Goal: Entertainment & Leisure: Consume media (video, audio)

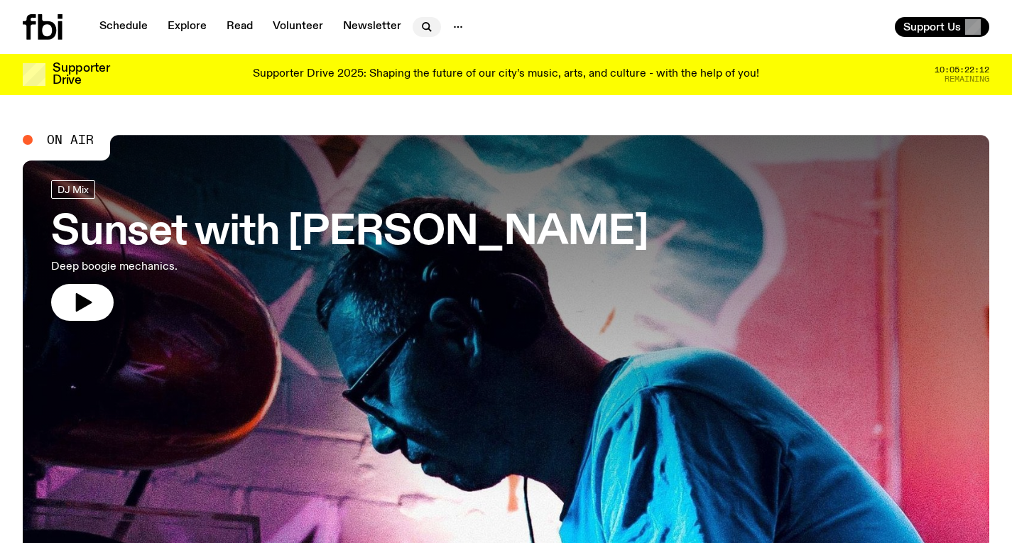
click at [425, 18] on icon "button" at bounding box center [426, 26] width 17 height 17
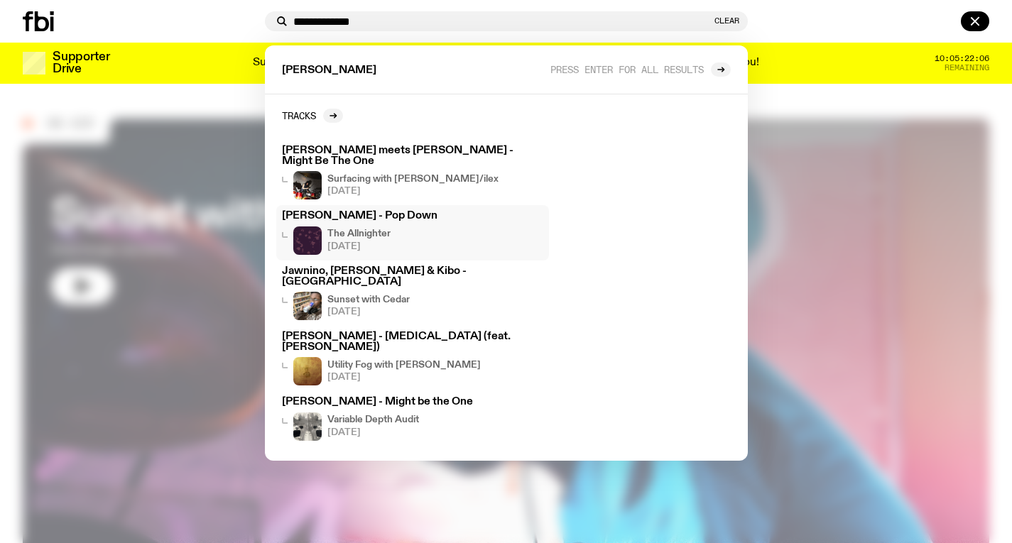
scroll to position [40, 0]
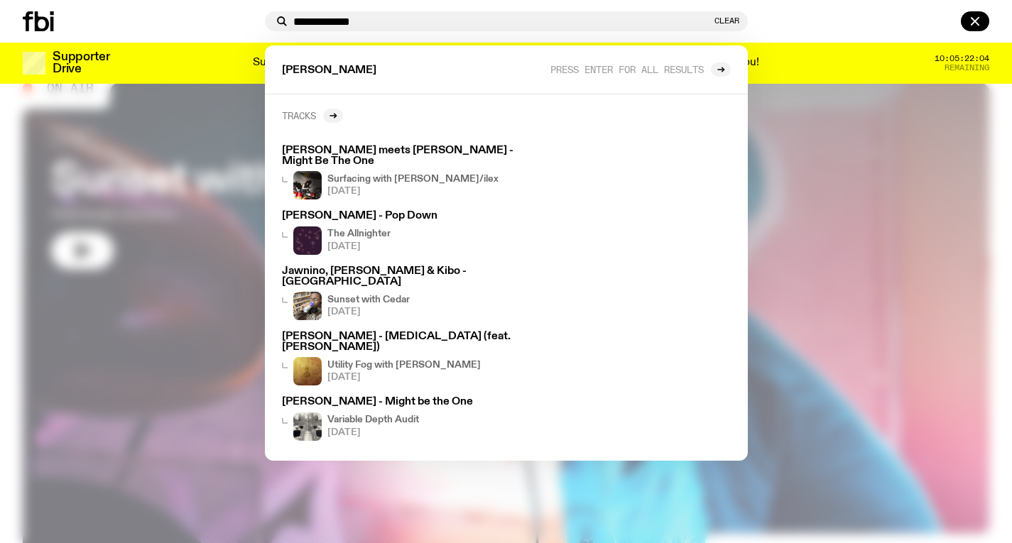
type input "**********"
click at [320, 122] on link "Tracks" at bounding box center [312, 116] width 61 height 14
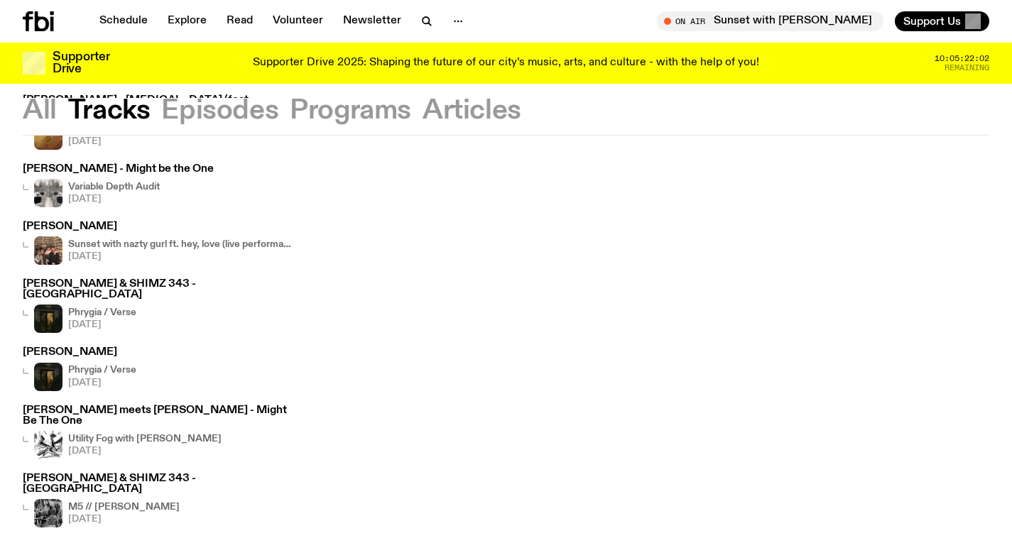
scroll to position [307, 0]
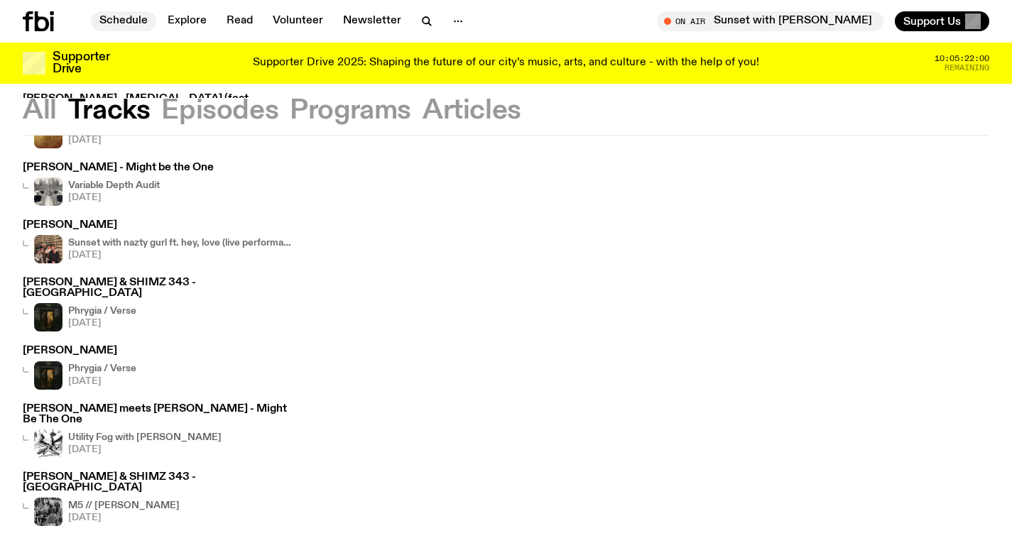
click at [141, 18] on link "Schedule" at bounding box center [123, 21] width 65 height 20
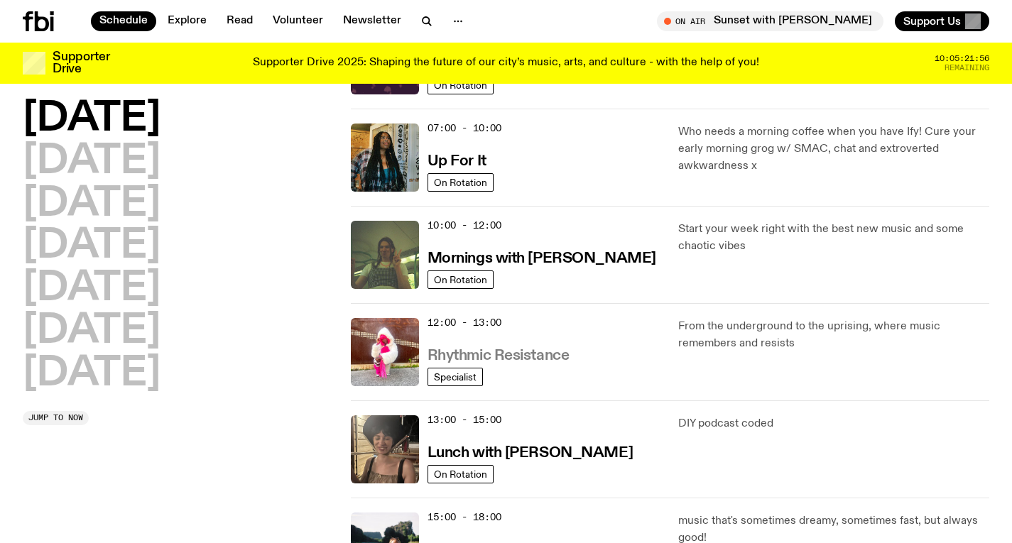
scroll to position [221, 0]
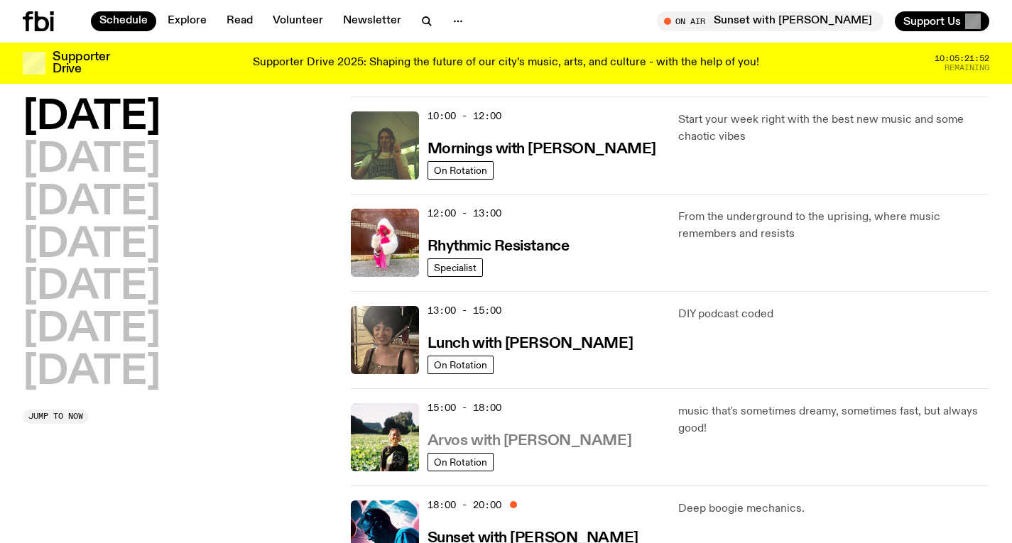
click at [513, 436] on h3 "Arvos with [PERSON_NAME]" at bounding box center [529, 441] width 204 height 15
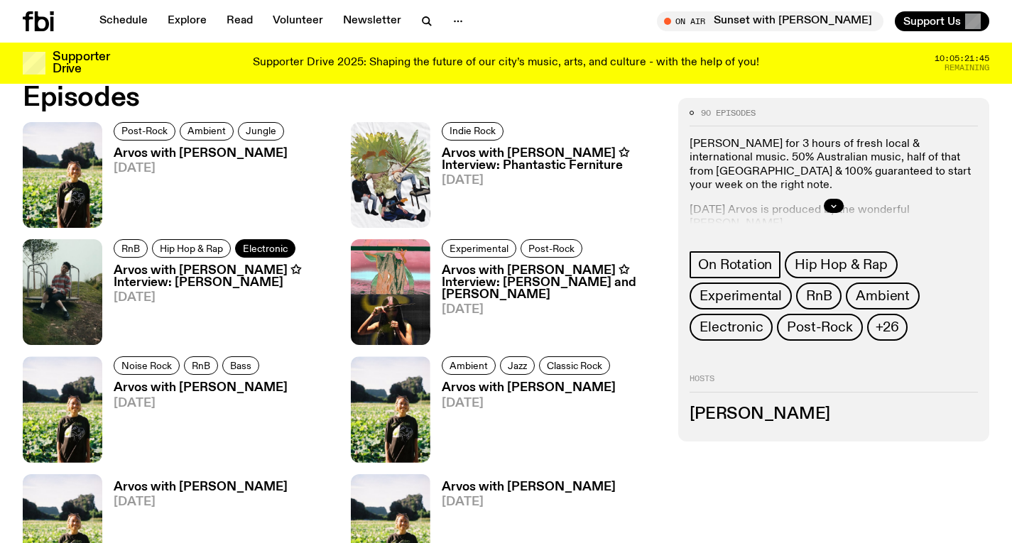
scroll to position [679, 0]
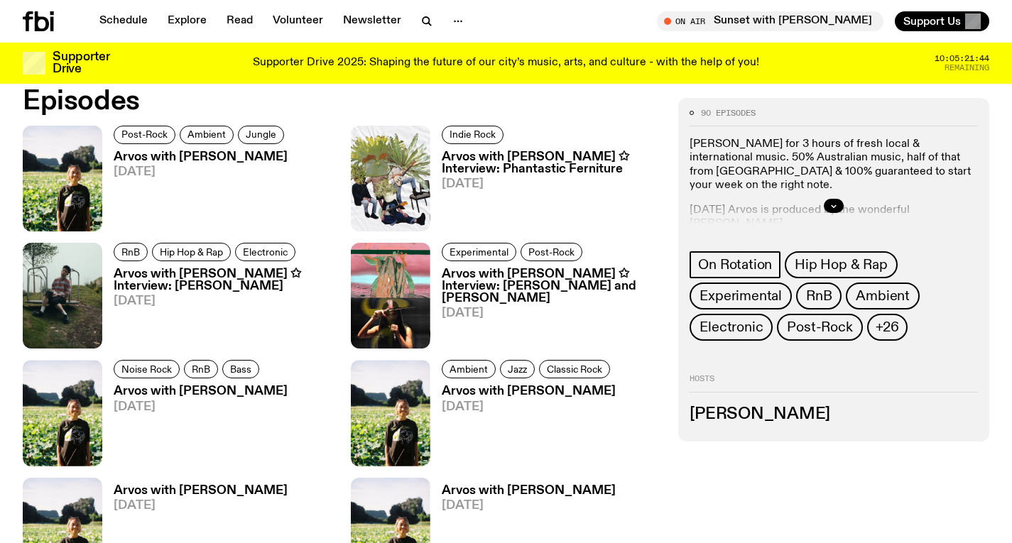
click at [218, 160] on h3 "Arvos with [PERSON_NAME]" at bounding box center [201, 157] width 175 height 12
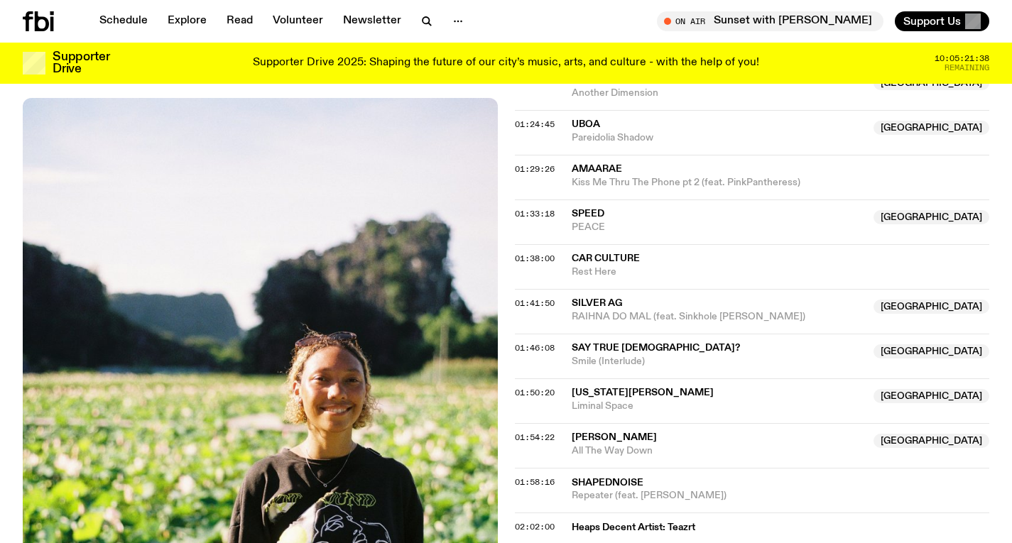
scroll to position [1359, 0]
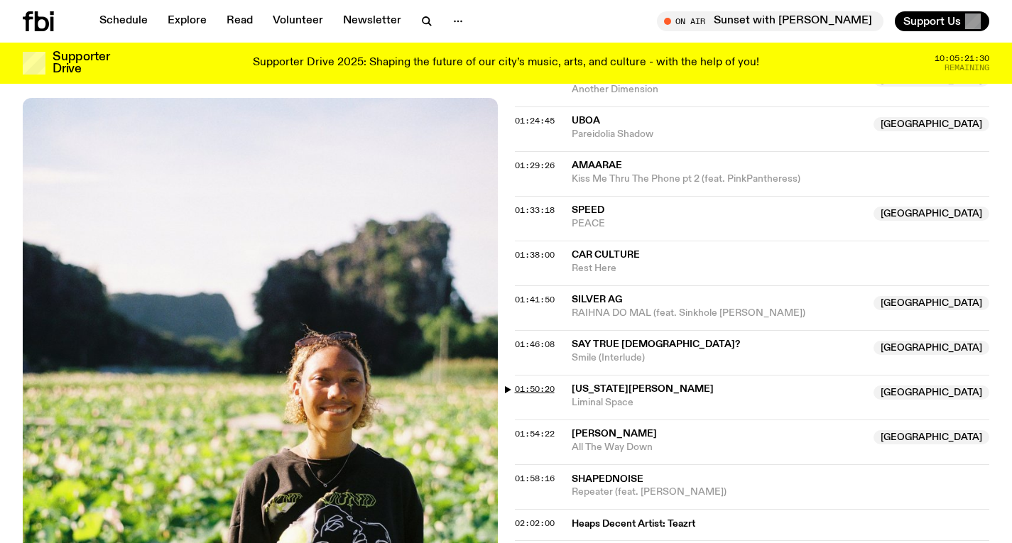
click at [552, 383] on span "01:50:20" at bounding box center [535, 388] width 40 height 11
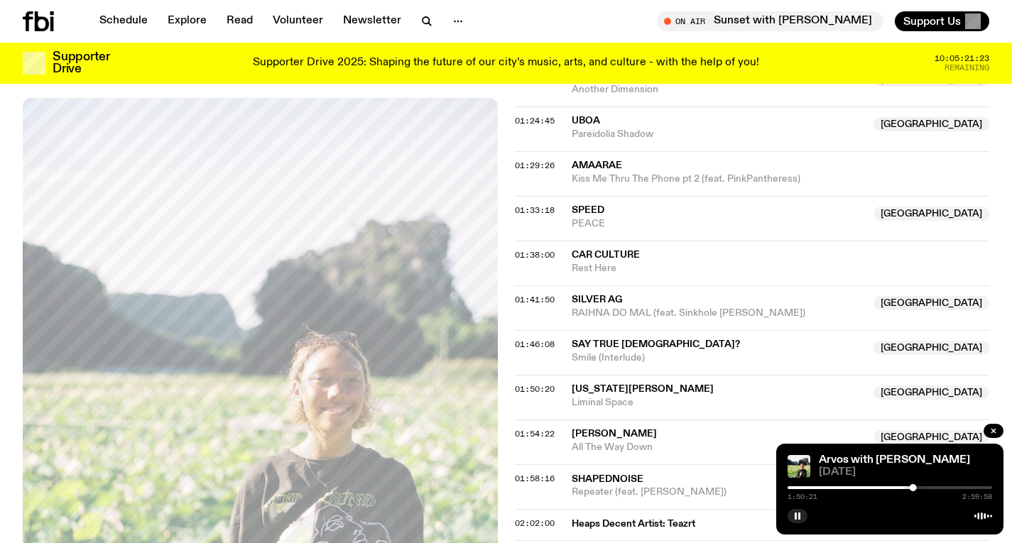
click at [916, 487] on div at bounding box center [889, 487] width 204 height 3
click at [921, 487] on div at bounding box center [889, 487] width 204 height 3
click at [924, 488] on div at bounding box center [889, 487] width 204 height 3
click at [923, 487] on div at bounding box center [924, 487] width 7 height 7
click at [926, 488] on div at bounding box center [922, 487] width 7 height 7
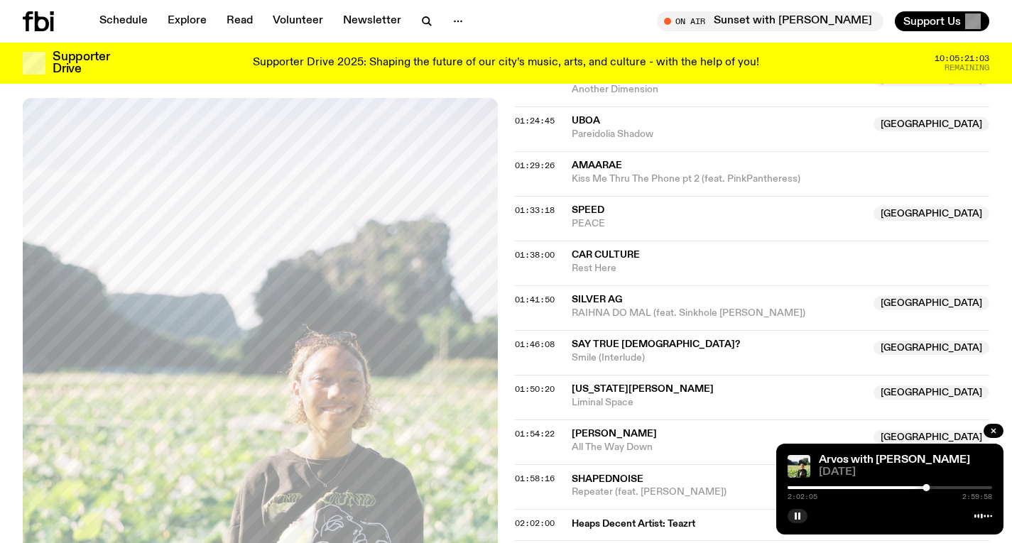
click at [982, 516] on icon at bounding box center [983, 515] width 18 height 11
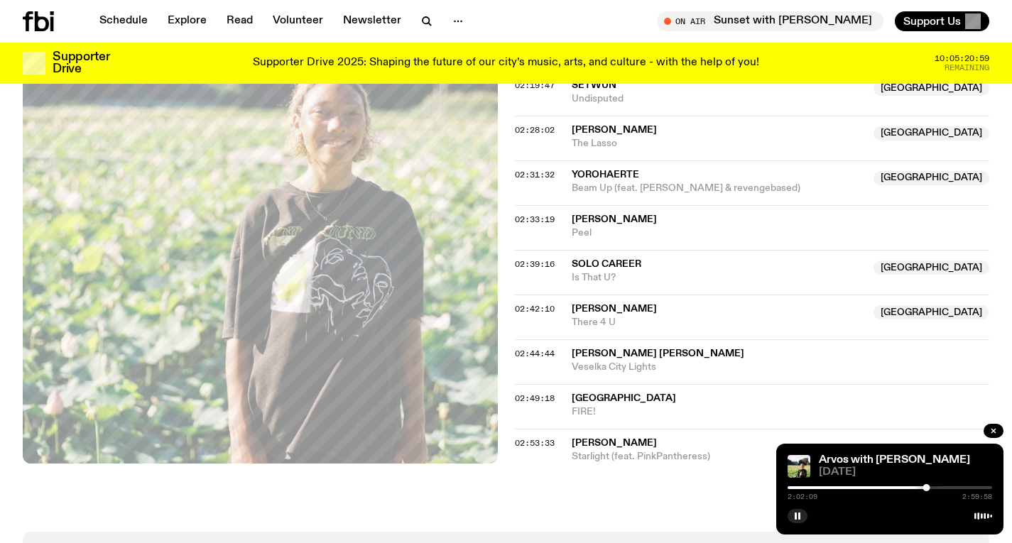
scroll to position [2008, 0]
click at [999, 432] on button "button" at bounding box center [993, 431] width 20 height 14
